Goal: Task Accomplishment & Management: Use online tool/utility

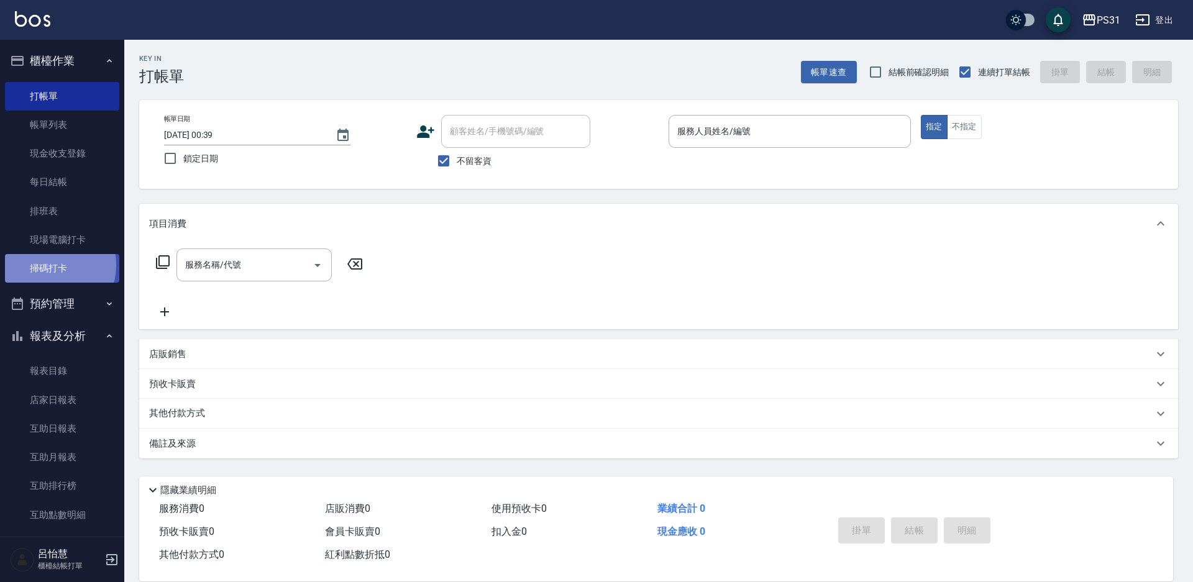
click at [47, 265] on link "掃碼打卡" at bounding box center [62, 268] width 114 height 29
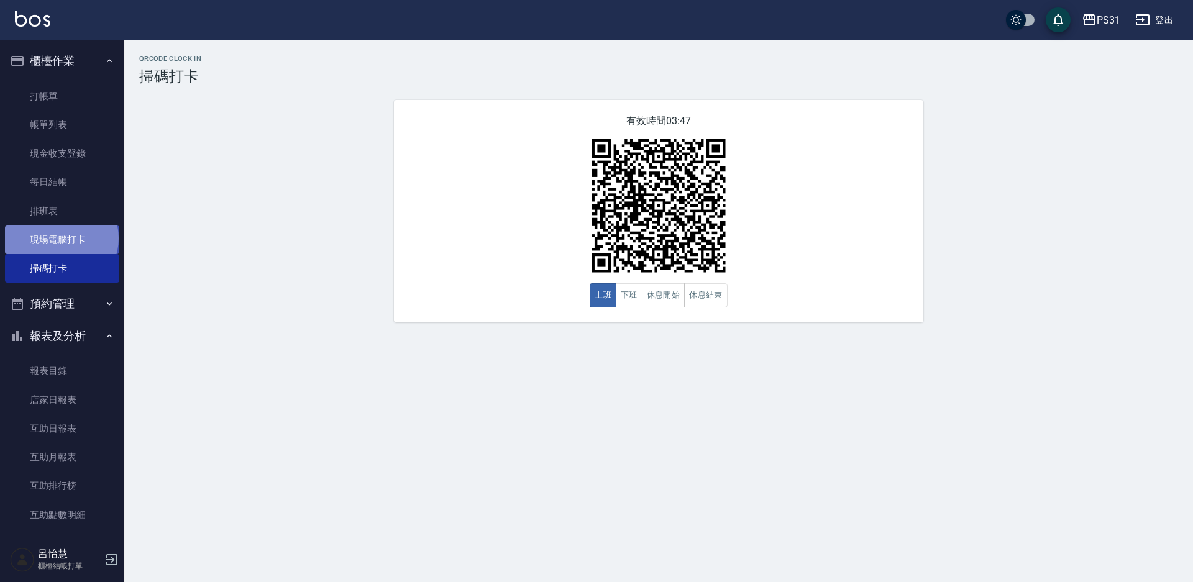
drag, startPoint x: 1192, startPoint y: 90, endPoint x: 59, endPoint y: 237, distance: 1142.1
click at [60, 239] on link "現場電腦打卡" at bounding box center [62, 240] width 114 height 29
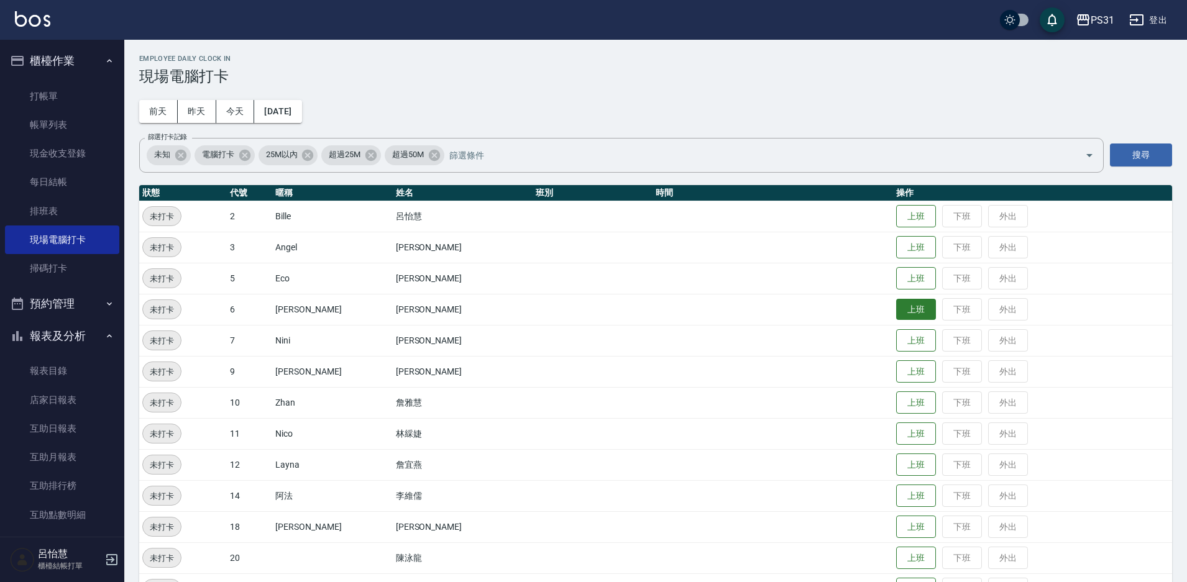
click at [896, 311] on button "上班" at bounding box center [916, 310] width 40 height 22
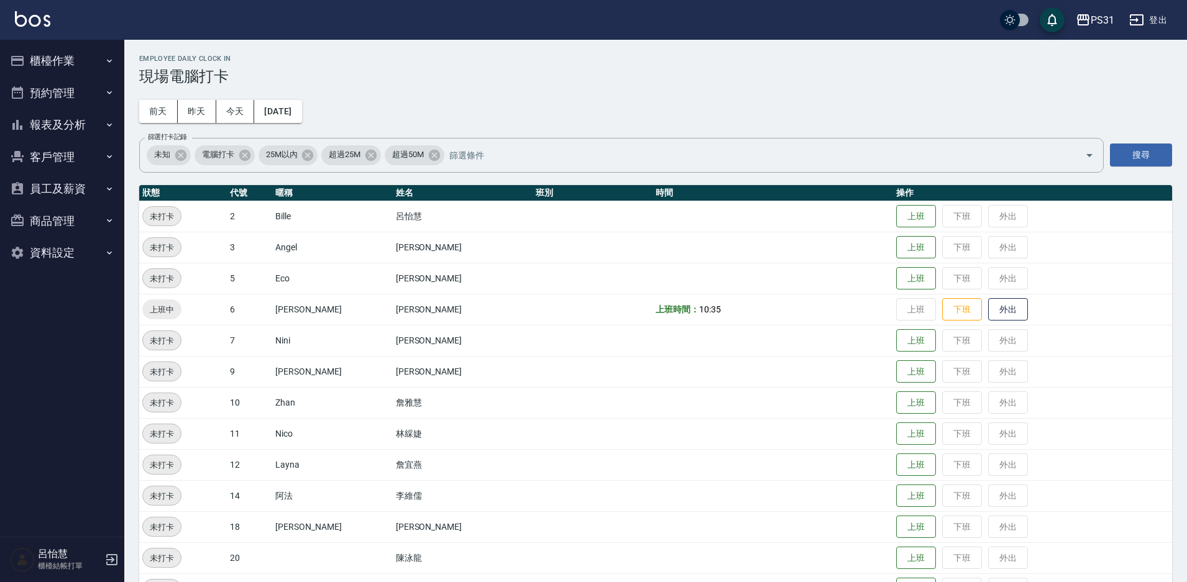
click at [55, 51] on button "櫃檯作業" at bounding box center [62, 61] width 114 height 32
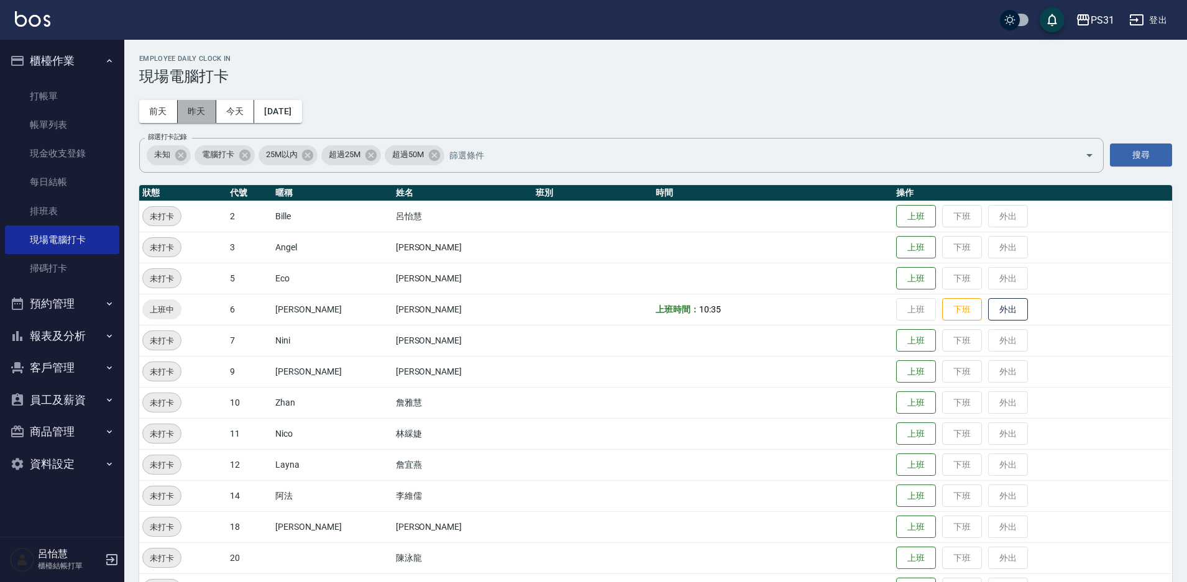
click at [188, 112] on button "昨天" at bounding box center [197, 111] width 39 height 23
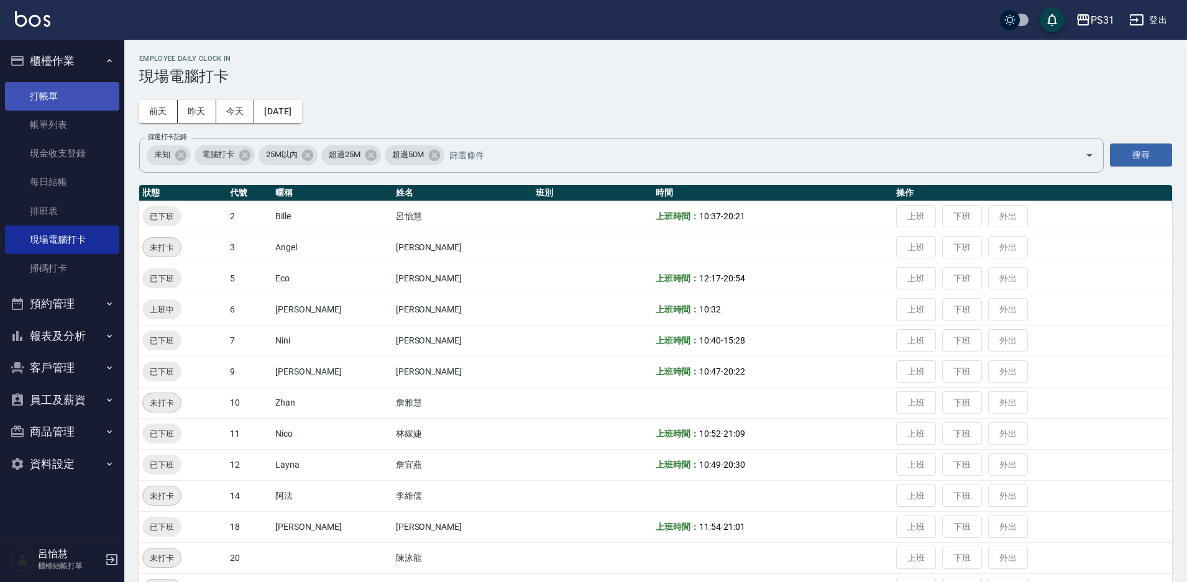
click at [39, 91] on link "打帳單" at bounding box center [62, 96] width 114 height 29
